Goal: Navigation & Orientation: Understand site structure

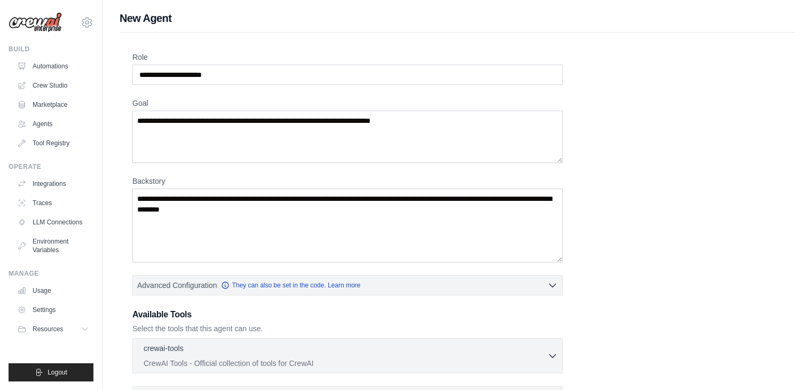
scroll to position [182, 0]
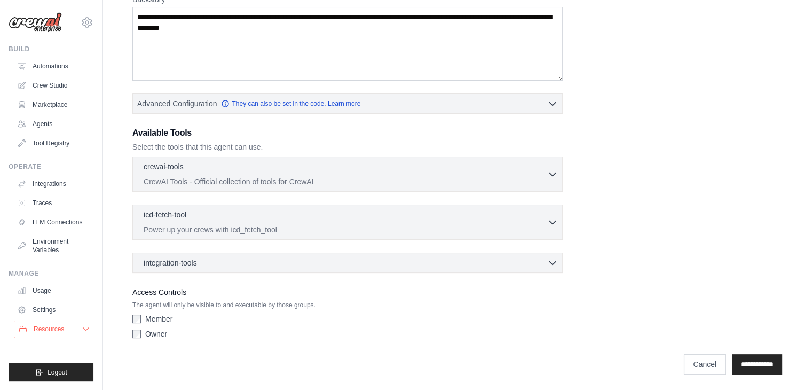
click at [72, 334] on button "Resources" at bounding box center [54, 328] width 81 height 17
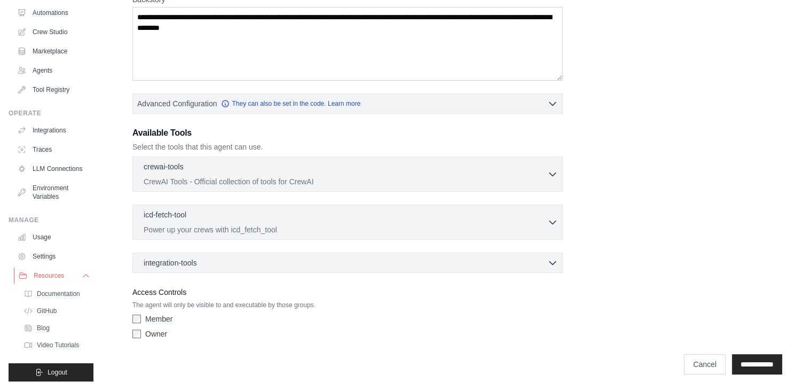
scroll to position [62, 0]
click at [72, 349] on link "Video Tutorials" at bounding box center [57, 344] width 74 height 15
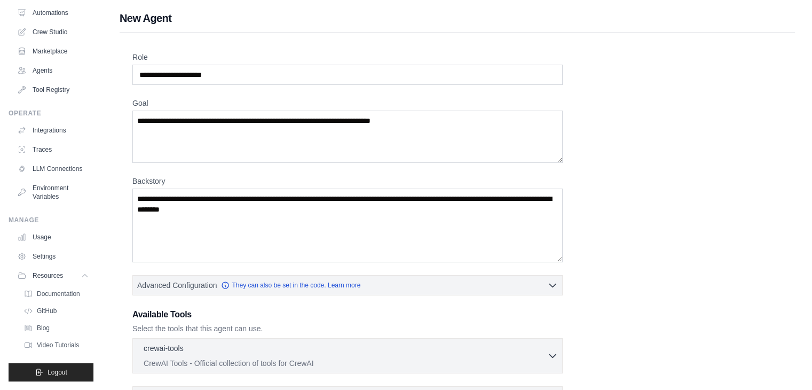
scroll to position [0, 0]
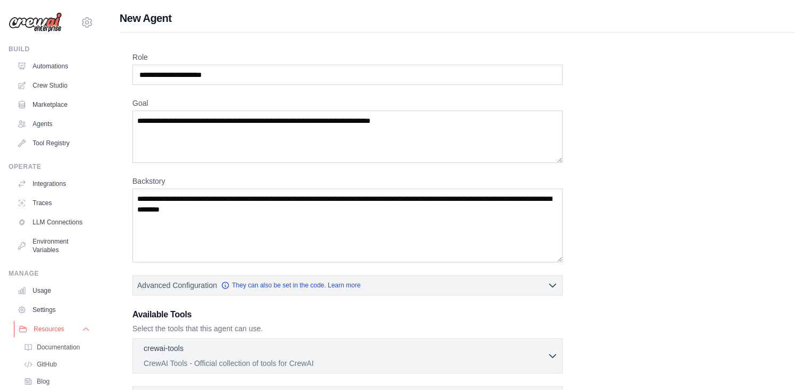
click at [83, 330] on icon at bounding box center [85, 329] width 5 height 3
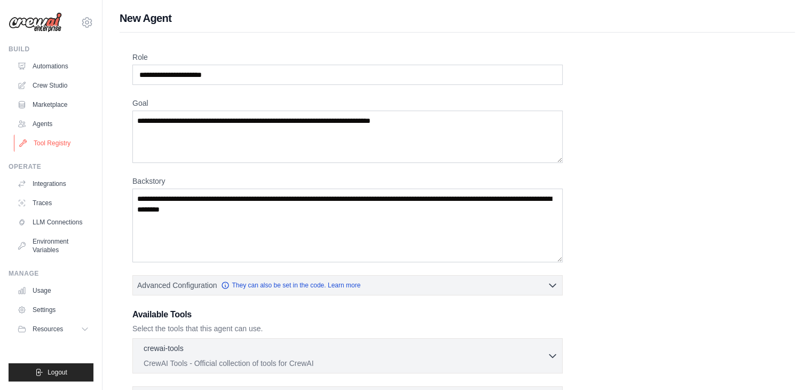
click at [66, 139] on link "Tool Registry" at bounding box center [54, 143] width 81 height 17
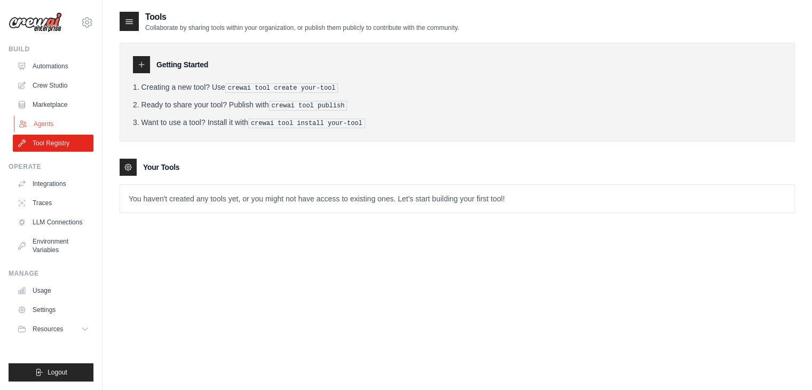
click at [49, 118] on link "Agents" at bounding box center [54, 123] width 81 height 17
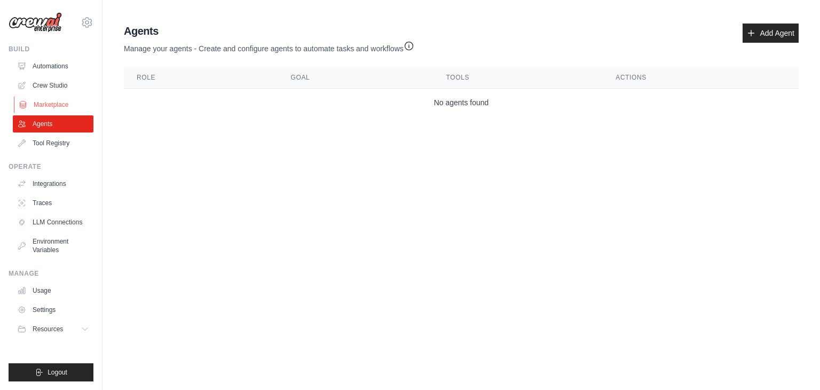
click at [58, 100] on link "Marketplace" at bounding box center [54, 104] width 81 height 17
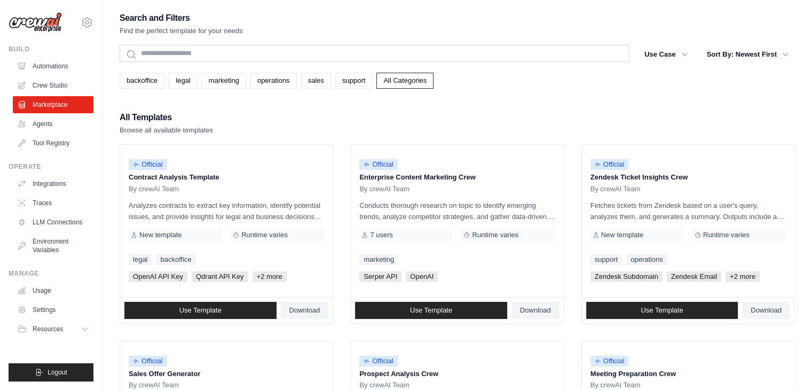
drag, startPoint x: 378, startPoint y: 124, endPoint x: 286, endPoint y: 132, distance: 92.7
click at [286, 132] on div "All Templates Browse all available templates" at bounding box center [457, 123] width 675 height 26
